Goal: Transaction & Acquisition: Purchase product/service

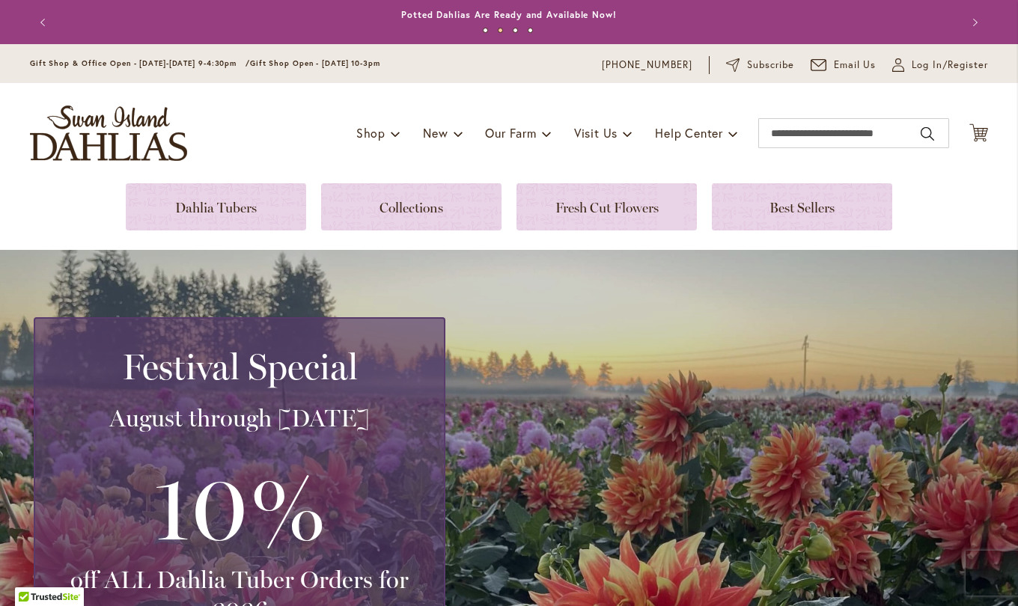
click at [937, 66] on span "Log In/Register" at bounding box center [950, 65] width 76 height 15
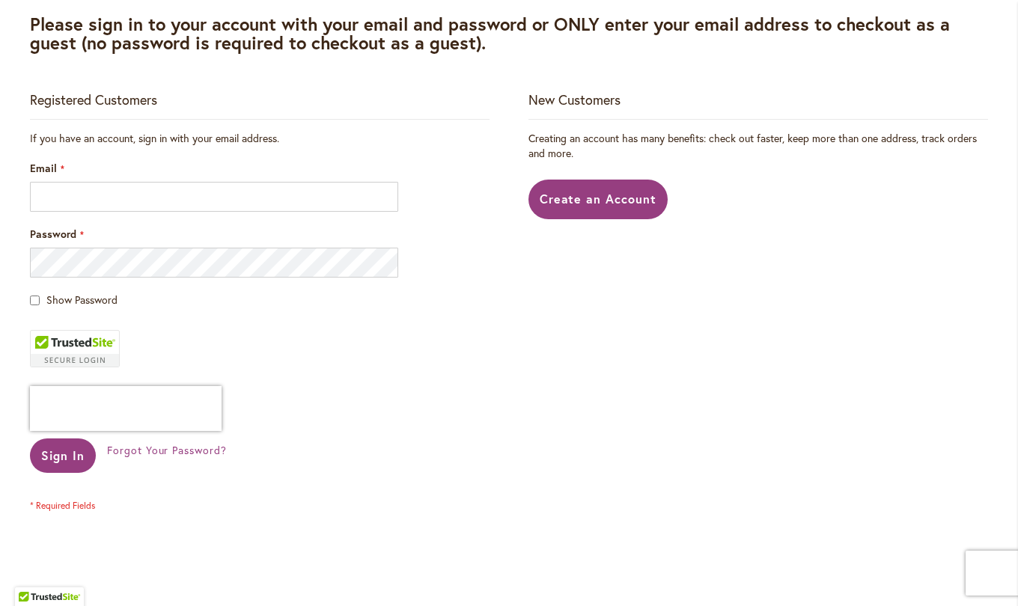
scroll to position [243, 0]
click at [704, 82] on main "Customer Login Please sign in to your account with your email and password or O…" at bounding box center [508, 296] width 985 height 713
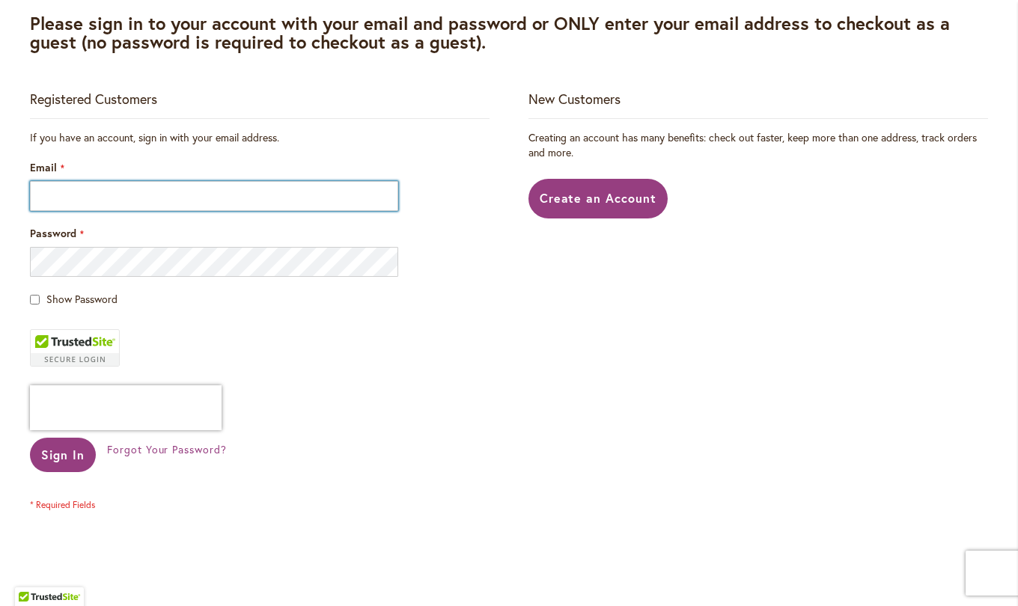
click at [302, 197] on input "Email" at bounding box center [214, 196] width 368 height 30
click at [192, 195] on input "Email" at bounding box center [214, 196] width 368 height 30
type input "**********"
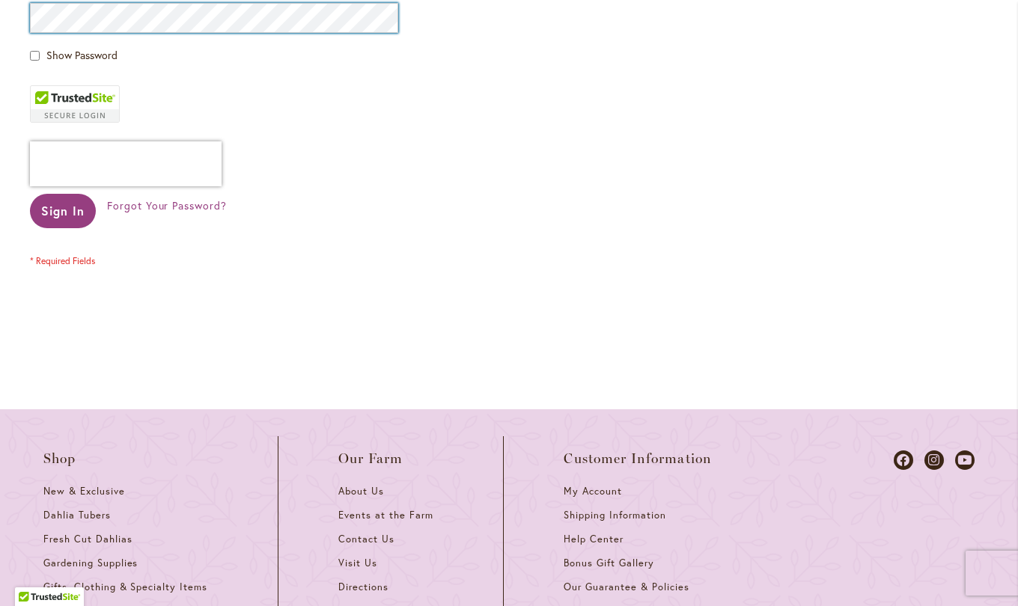
scroll to position [488, 0]
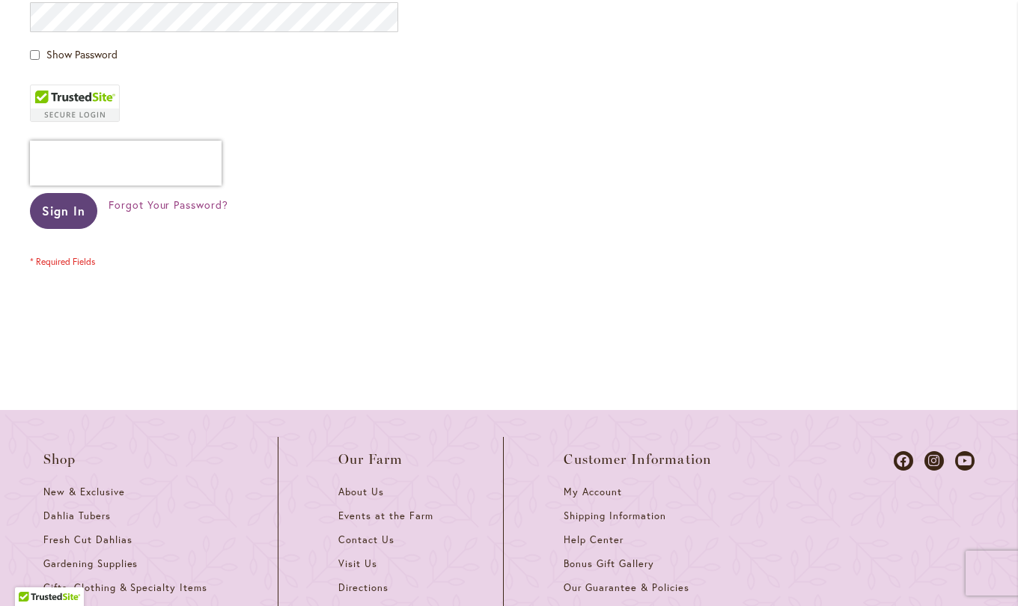
click at [65, 206] on span "Sign In" at bounding box center [63, 211] width 43 height 16
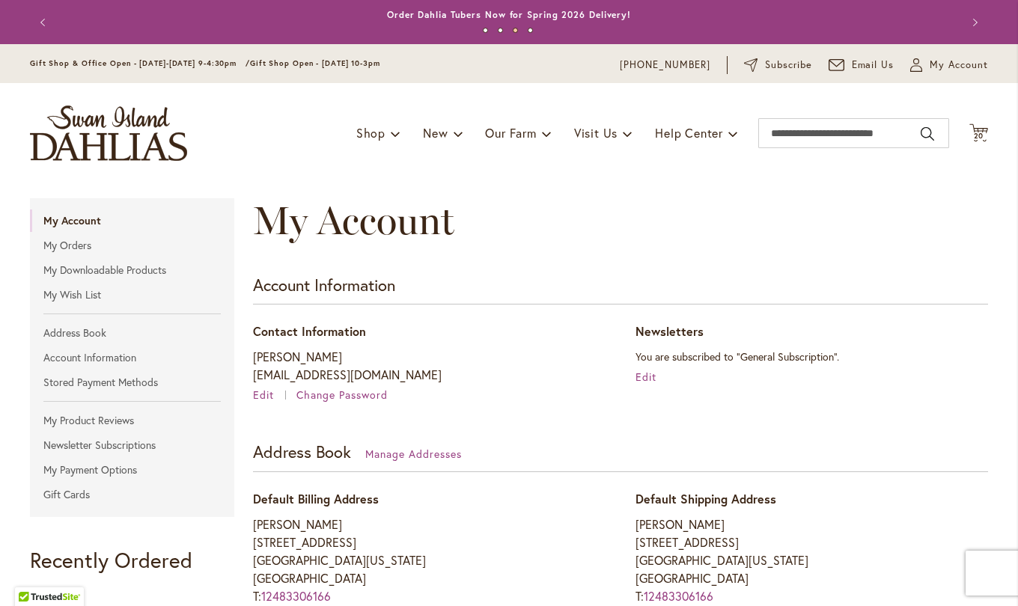
click at [976, 131] on icon "Cart .cls-1 { fill: #231f20; }" at bounding box center [978, 133] width 19 height 19
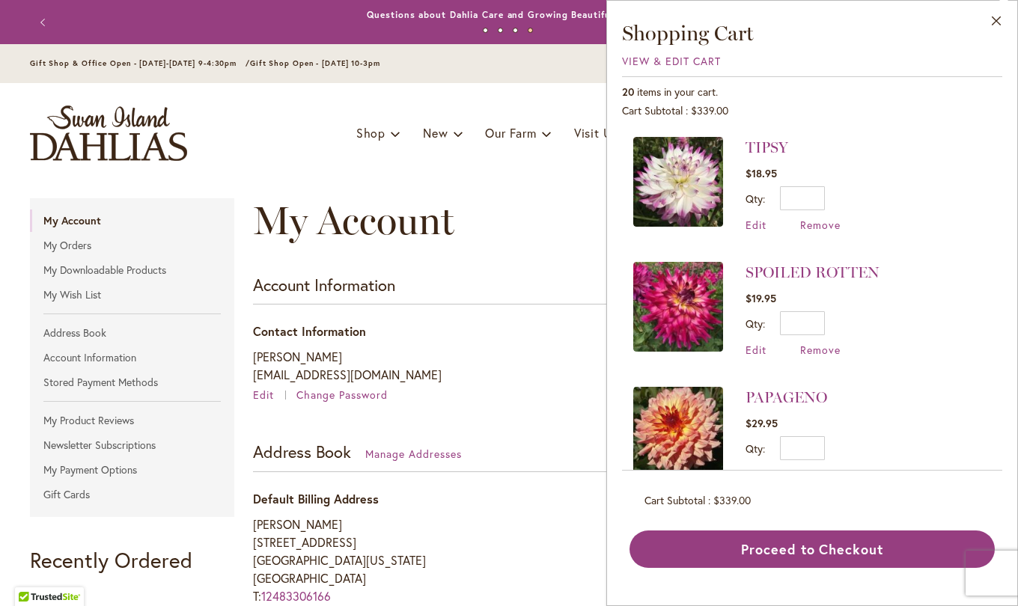
click at [671, 61] on span "View & Edit Cart" at bounding box center [671, 61] width 99 height 14
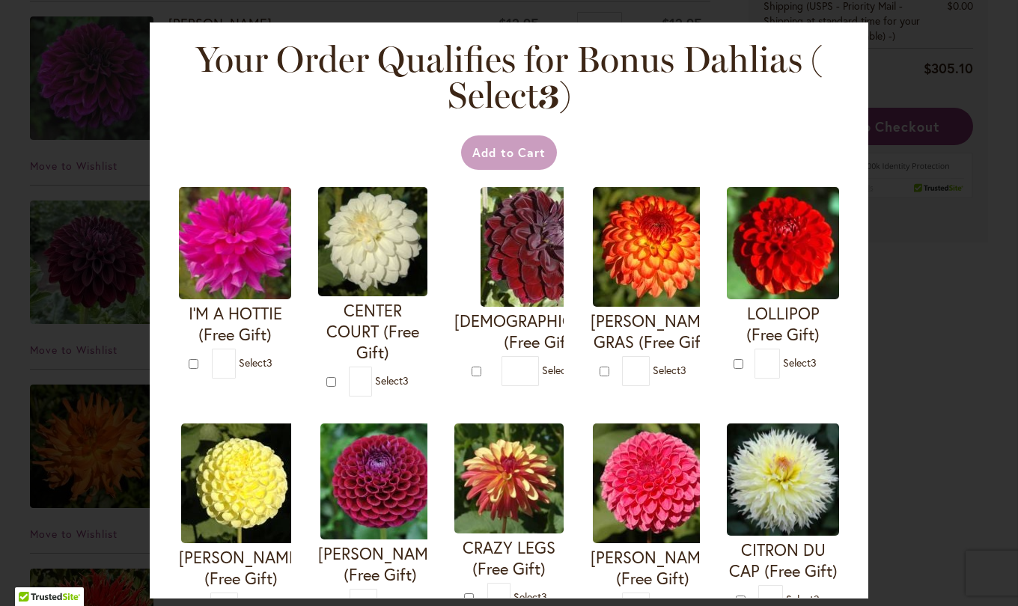
click at [934, 147] on div "Your Order Qualifies for Bonus Dahlias ( Select 3 ) Add to Cart I'M A HOTTIE (F…" at bounding box center [509, 303] width 1018 height 606
click at [937, 134] on div "Your Order Qualifies for Bonus Dahlias ( Select 3 ) Add to Cart I'M A HOTTIE (F…" at bounding box center [509, 303] width 1018 height 606
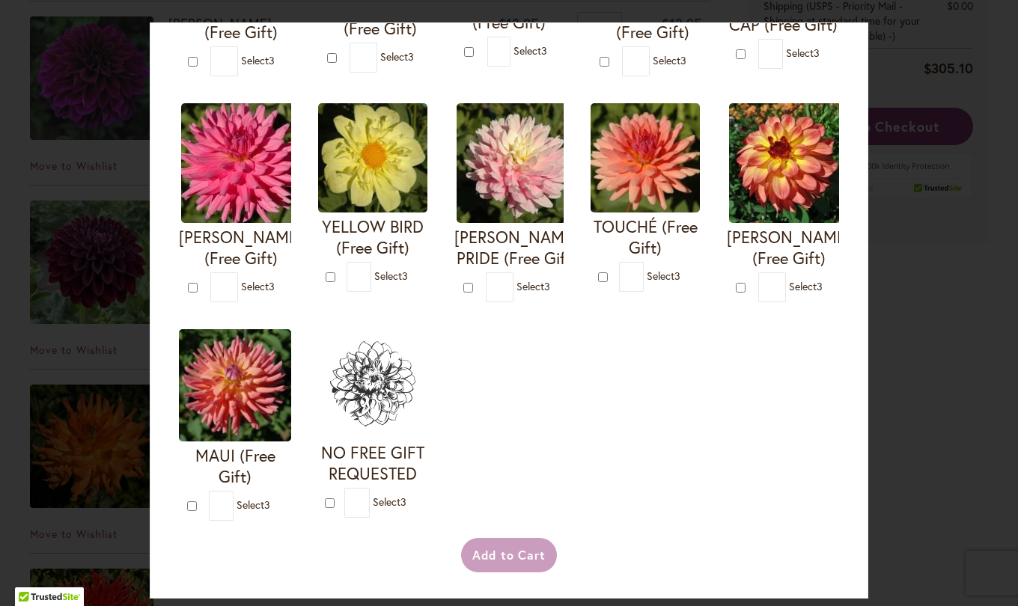
scroll to position [759, 0]
click at [932, 336] on div "Your Order Qualifies for Bonus Dahlias ( Select 3 ) Add to Cart I'M A HOTTIE (F…" at bounding box center [509, 303] width 1018 height 606
click at [103, 442] on div "Your Order Qualifies for Bonus Dahlias ( Select 3 ) Add to Cart I'M A HOTTIE (F…" at bounding box center [509, 303] width 1018 height 606
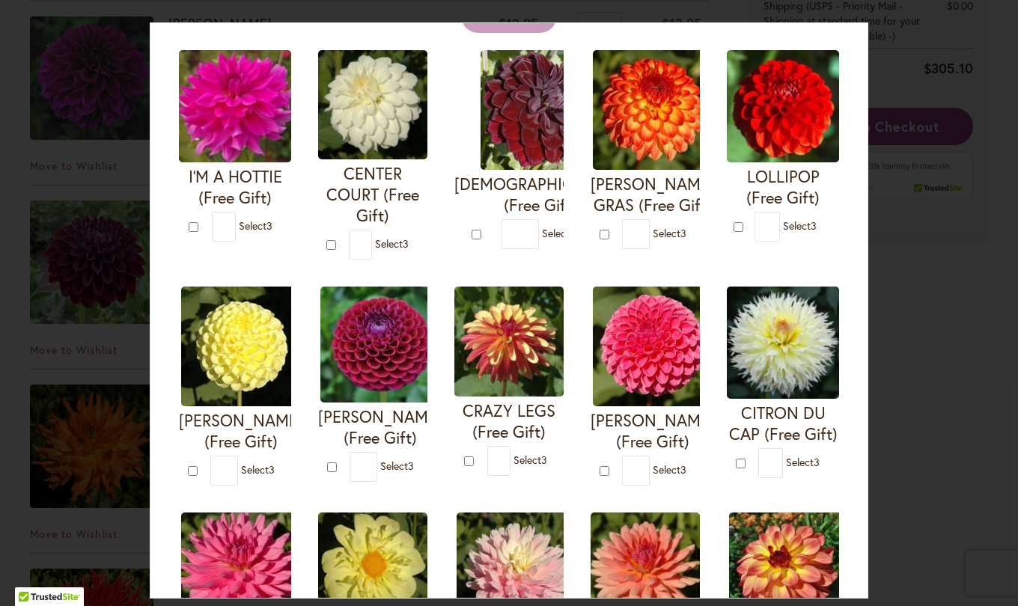
scroll to position [0, 0]
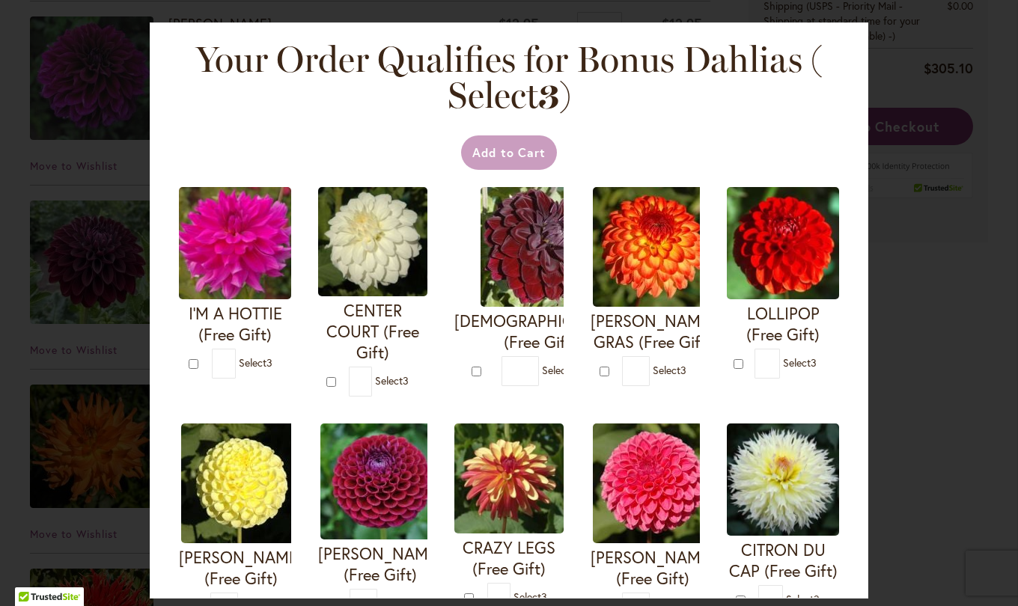
click at [915, 93] on div "Your Order Qualifies for Bonus Dahlias ( Select 3 ) Add to Cart I'M A HOTTIE (F…" at bounding box center [509, 303] width 1018 height 606
click at [925, 106] on div "Your Order Qualifies for Bonus Dahlias ( Select 3 ) Add to Cart I'M A HOTTIE (F…" at bounding box center [509, 303] width 1018 height 606
click at [916, 100] on div "Your Order Qualifies for Bonus Dahlias ( Select 3 ) Add to Cart I'M A HOTTIE (F…" at bounding box center [509, 303] width 1018 height 606
click at [915, 93] on div "Your Order Qualifies for Bonus Dahlias ( Select 3 ) Add to Cart I'M A HOTTIE (F…" at bounding box center [509, 303] width 1018 height 606
click at [907, 64] on div "Your Order Qualifies for Bonus Dahlias ( Select 3 ) Add to Cart I'M A HOTTIE (F…" at bounding box center [509, 303] width 1018 height 606
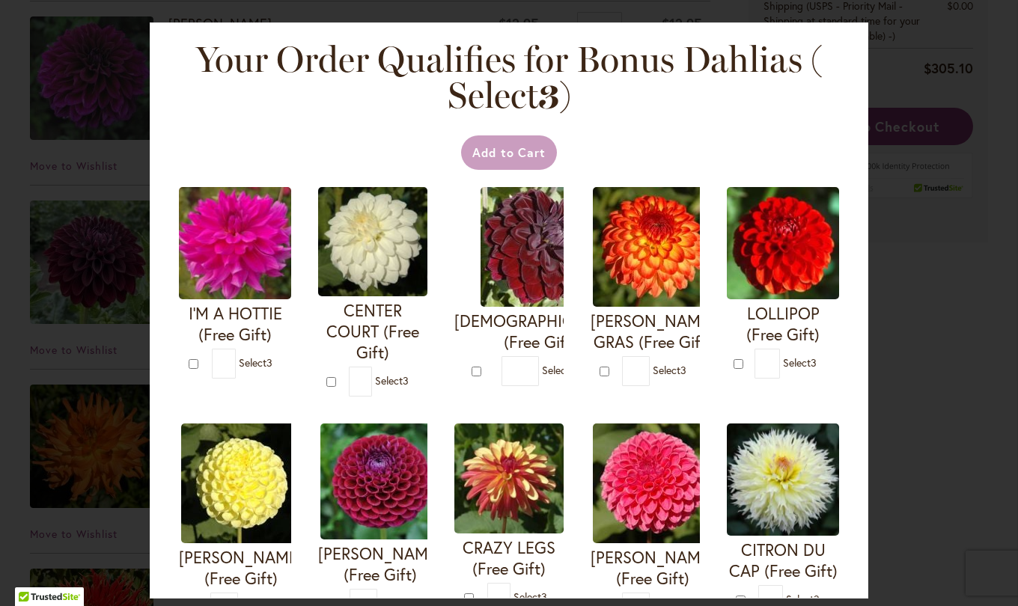
click at [855, 34] on div "Your Order Qualifies for Bonus Dahlias ( Select 3 ) Add to Cart I'M A HOTTIE (F…" at bounding box center [509, 310] width 719 height 576
click at [850, 23] on div "Your Order Qualifies for Bonus Dahlias ( Select 3 ) Add to Cart I'M A HOTTIE (F…" at bounding box center [509, 310] width 719 height 576
click at [828, 55] on div "Your Order Qualifies for Bonus Dahlias ( Select 3 ) Add to Cart I'M A HOTTIE (F…" at bounding box center [509, 310] width 719 height 576
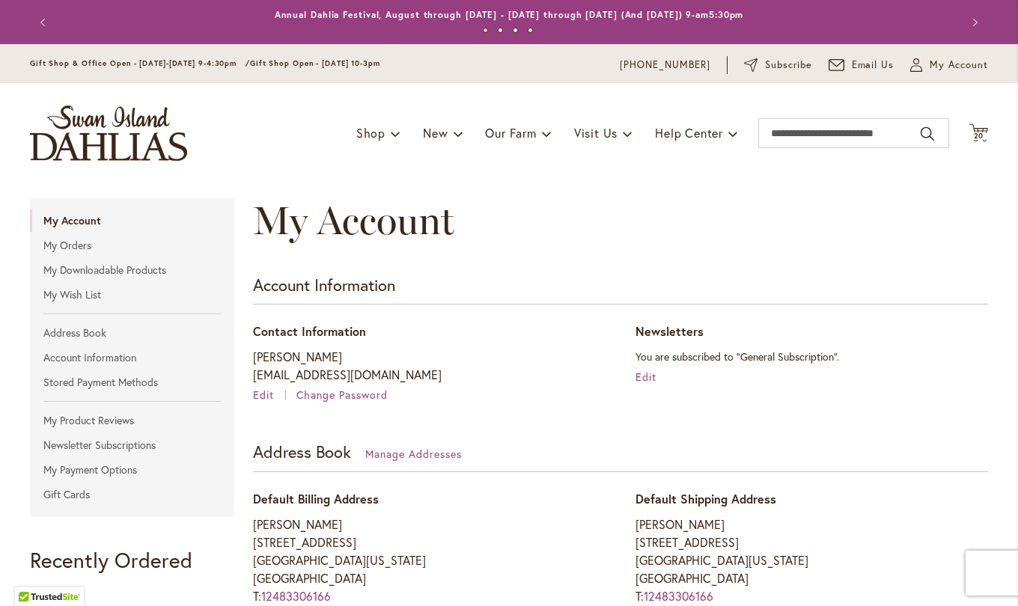
click at [969, 132] on icon at bounding box center [978, 133] width 19 height 18
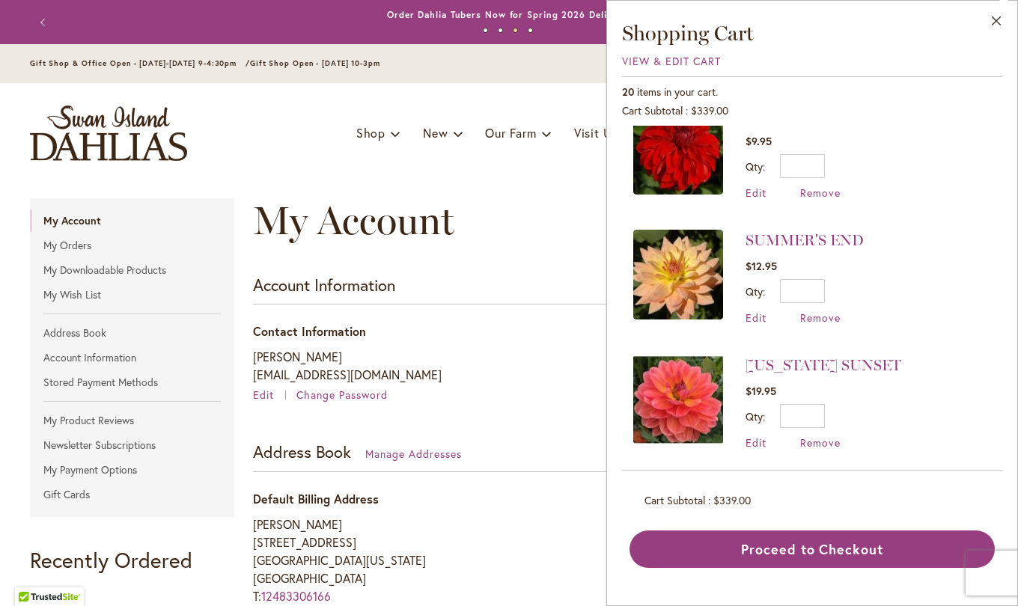
scroll to position [658, 0]
